Goal: Task Accomplishment & Management: Manage account settings

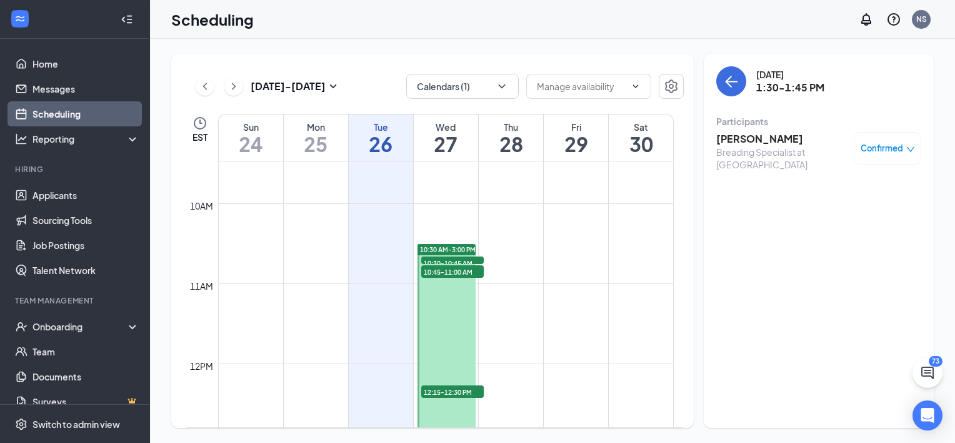
scroll to position [761, 0]
click at [456, 255] on span "10:30-10:45 AM" at bounding box center [452, 260] width 63 height 13
click at [448, 268] on span "10:45-11:00 AM" at bounding box center [452, 269] width 63 height 13
click at [444, 388] on span "12:15-12:30 PM" at bounding box center [452, 389] width 63 height 13
click at [755, 140] on h3 "[PERSON_NAME]" at bounding box center [781, 139] width 131 height 14
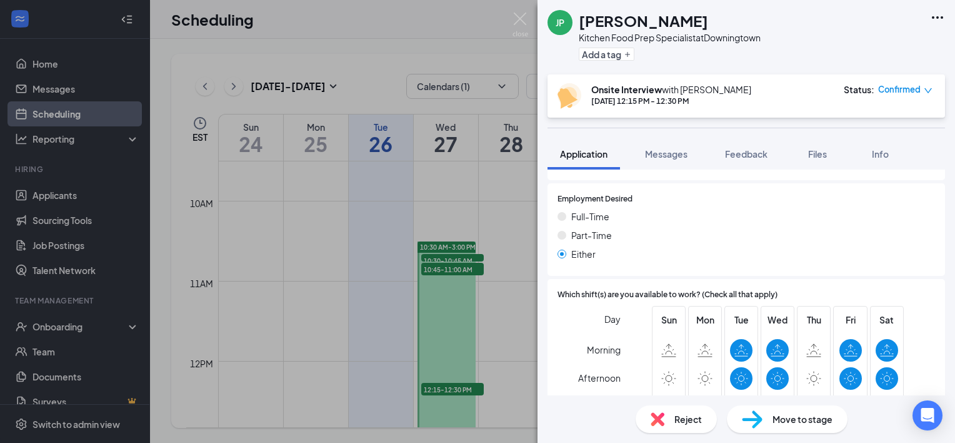
scroll to position [995, 0]
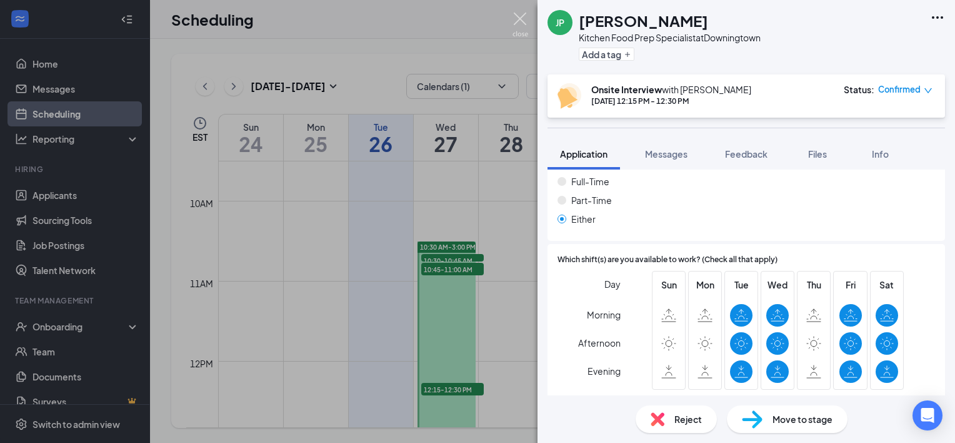
click at [518, 19] on img at bounding box center [521, 25] width 16 height 24
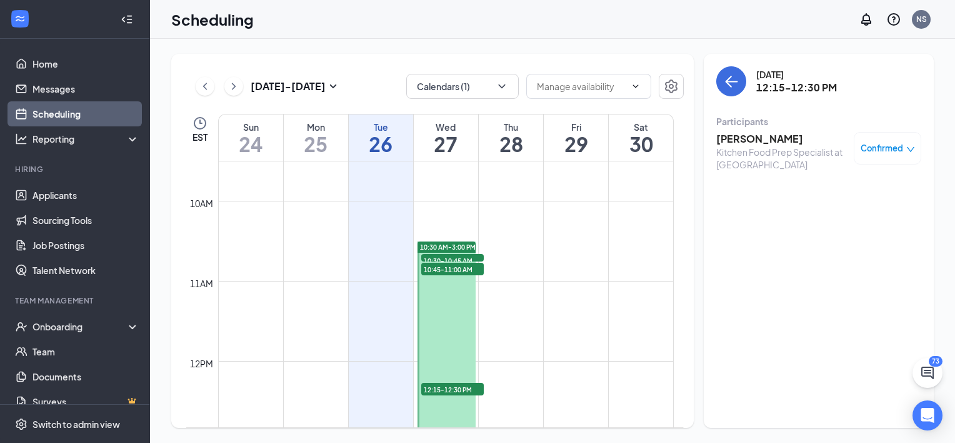
click at [456, 268] on span "10:45-11:00 AM" at bounding box center [452, 269] width 63 height 13
click at [456, 383] on span "12:15-12:30 PM" at bounding box center [452, 389] width 63 height 13
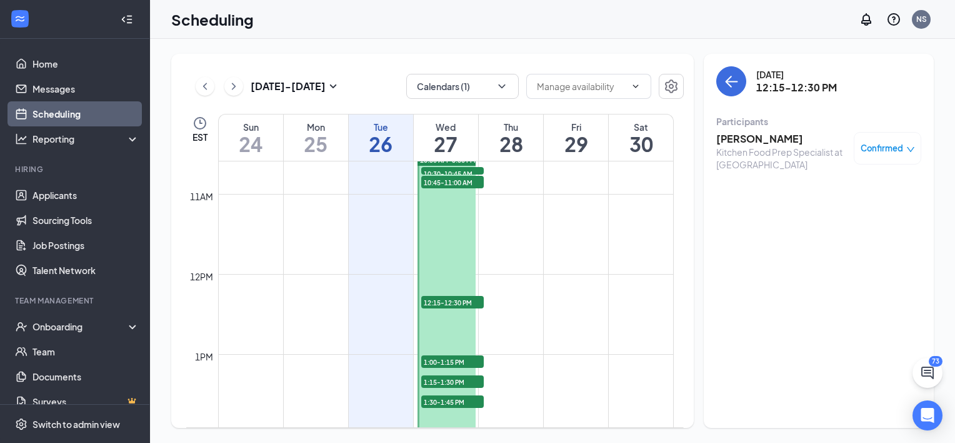
scroll to position [848, 0]
click at [443, 168] on span "10:30-10:45 AM" at bounding box center [452, 172] width 63 height 13
click at [438, 178] on span "10:45-11:00 AM" at bounding box center [452, 181] width 63 height 13
click at [440, 354] on span "1:00-1:15 PM" at bounding box center [452, 360] width 63 height 13
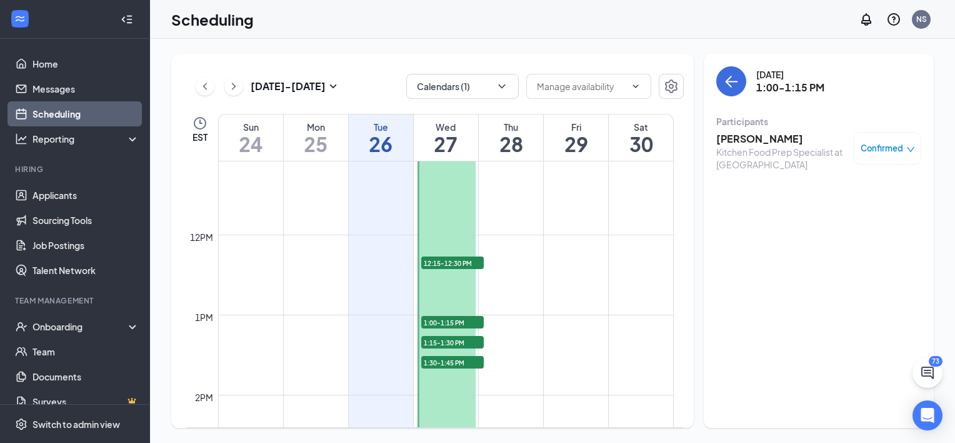
scroll to position [890, 0]
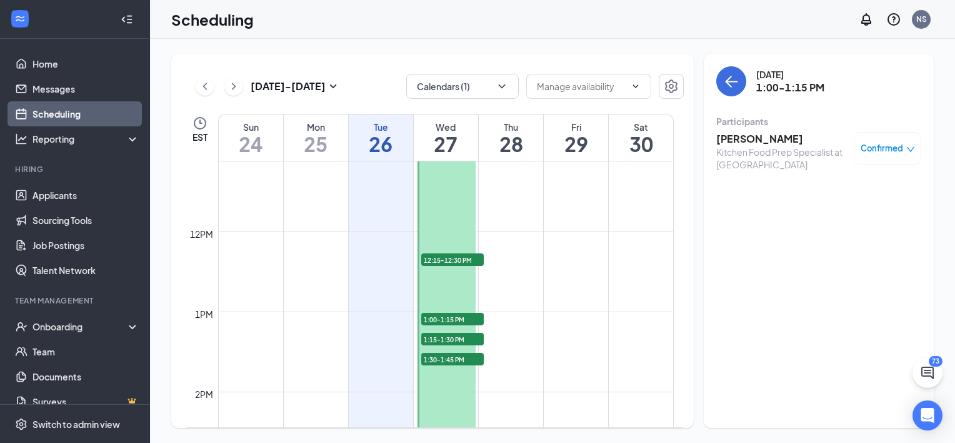
click at [748, 140] on h3 "[PERSON_NAME]" at bounding box center [781, 139] width 131 height 14
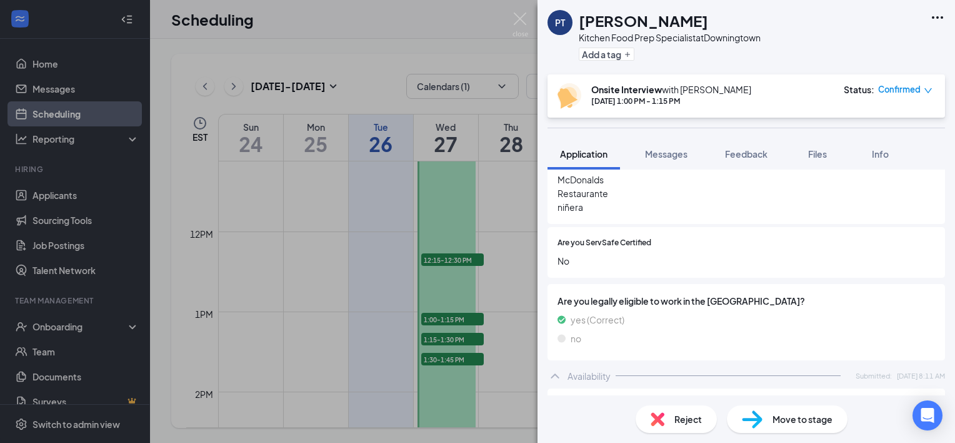
scroll to position [585, 0]
click at [448, 341] on div "PT [PERSON_NAME] Kitchen Food Prep Specialist at [GEOGRAPHIC_DATA] Add a tag On…" at bounding box center [477, 221] width 955 height 443
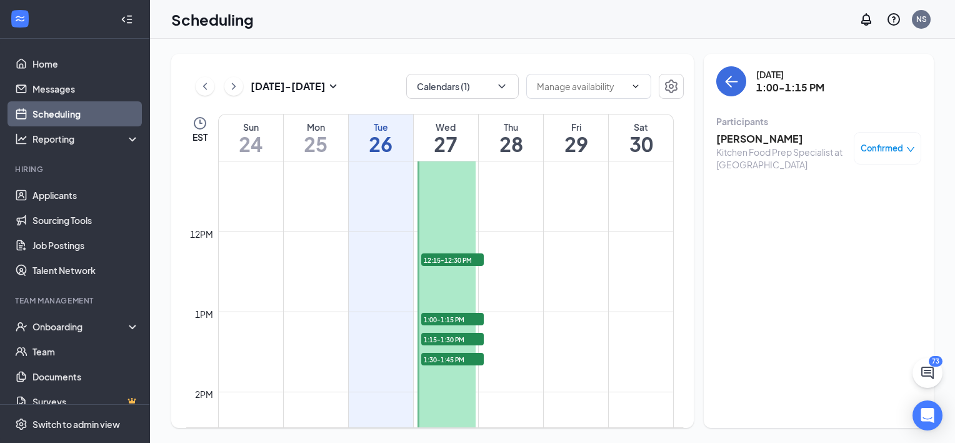
click at [448, 341] on span "1:15-1:30 PM" at bounding box center [452, 339] width 63 height 13
click at [443, 356] on span "1:30-1:45 PM" at bounding box center [452, 359] width 63 height 13
click at [448, 338] on span "1:15-1:30 PM" at bounding box center [452, 339] width 63 height 13
click at [438, 354] on span "1:30-1:45 PM" at bounding box center [452, 359] width 63 height 13
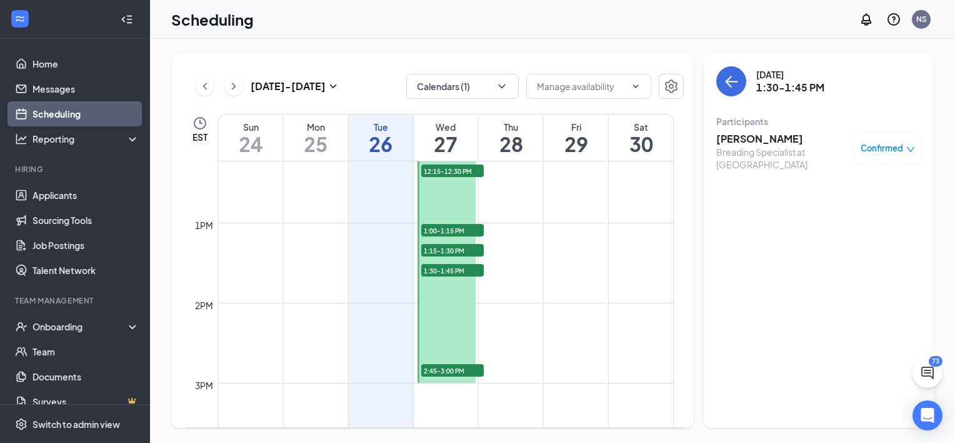
scroll to position [1008, 0]
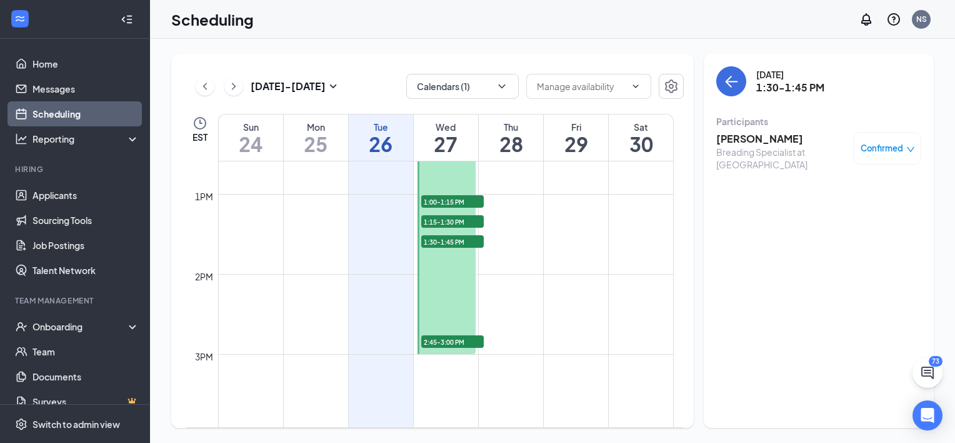
click at [442, 338] on span "2:45-3:00 PM" at bounding box center [452, 341] width 63 height 13
click at [745, 135] on h3 "[PERSON_NAME]" at bounding box center [781, 139] width 131 height 14
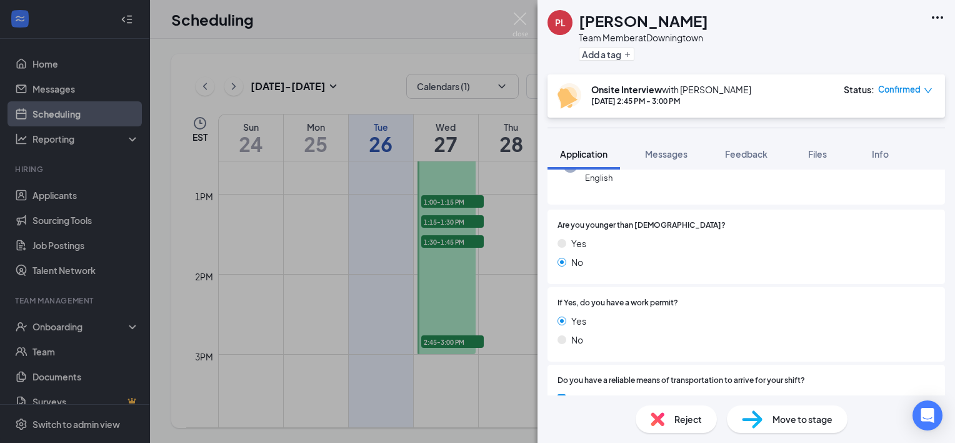
scroll to position [143, 0]
click at [465, 240] on div "[PERSON_NAME] Law Team Member at [GEOGRAPHIC_DATA] Add a tag Onsite Interview w…" at bounding box center [477, 221] width 955 height 443
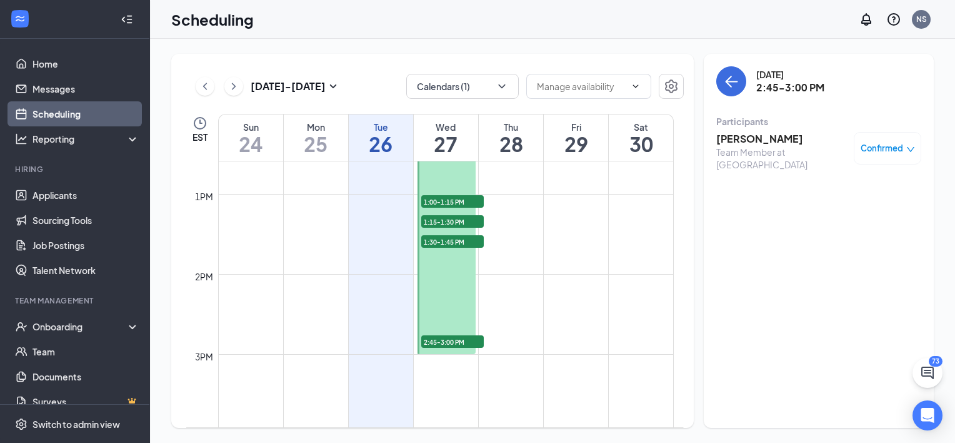
click at [464, 221] on span "1:15-1:30 PM" at bounding box center [452, 221] width 63 height 13
click at [730, 141] on h3 "[PERSON_NAME]" at bounding box center [781, 139] width 131 height 14
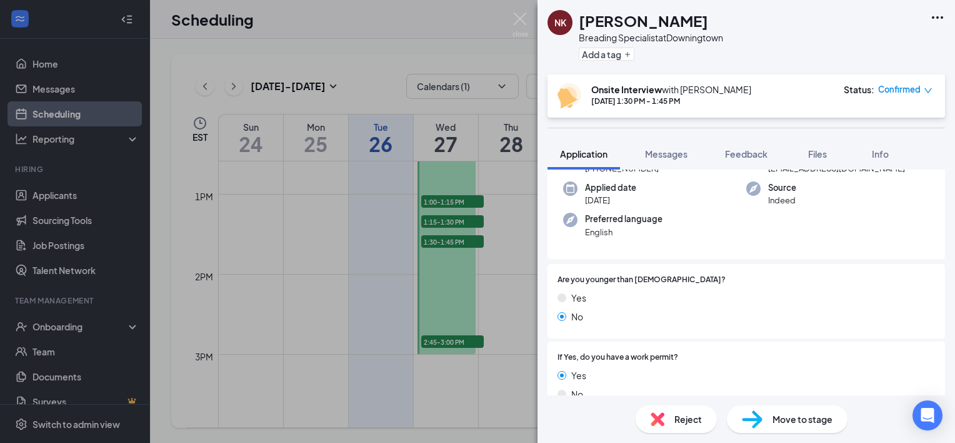
scroll to position [109, 0]
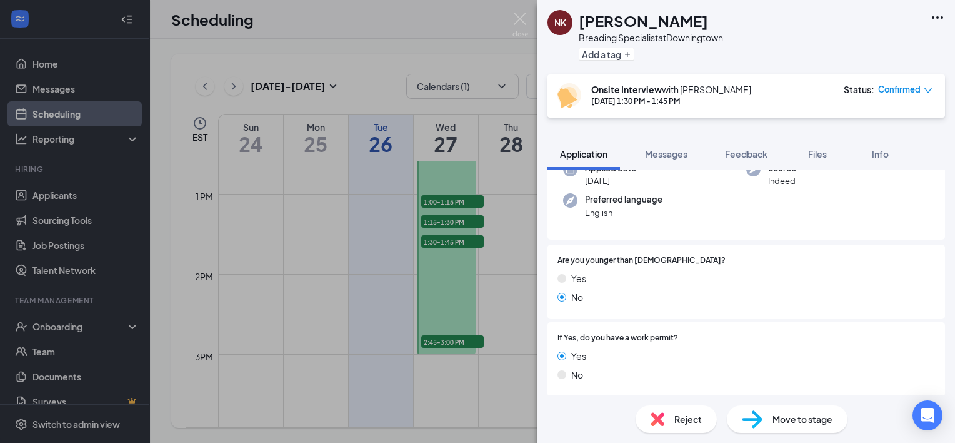
click at [514, 244] on div "NK [PERSON_NAME] Breading Specialist at [GEOGRAPHIC_DATA] Add a tag Onsite Inte…" at bounding box center [477, 221] width 955 height 443
